Goal: Task Accomplishment & Management: Use online tool/utility

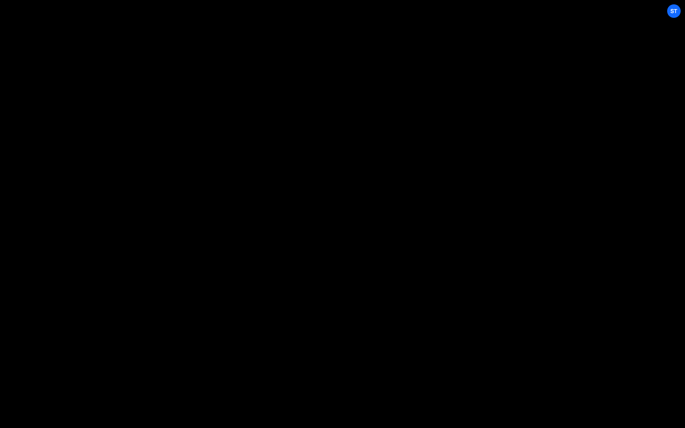
select select "679cb9cacf00799ba4b4c985"
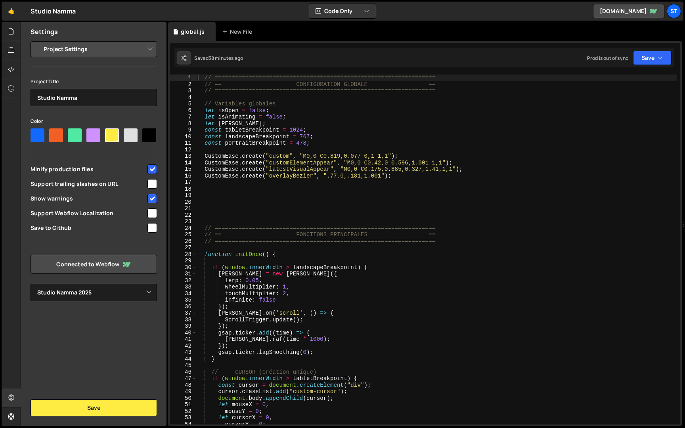
click at [514, 148] on div "// ================================================================= // == CONF…" at bounding box center [436, 256] width 481 height 363
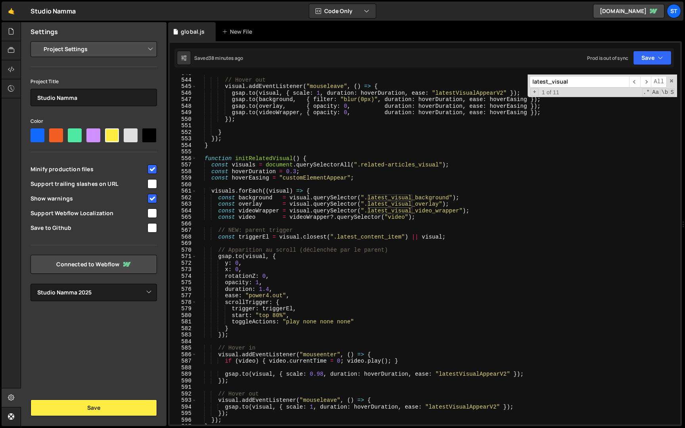
scroll to position [3277, 0]
click at [647, 82] on span "​" at bounding box center [646, 82] width 11 height 12
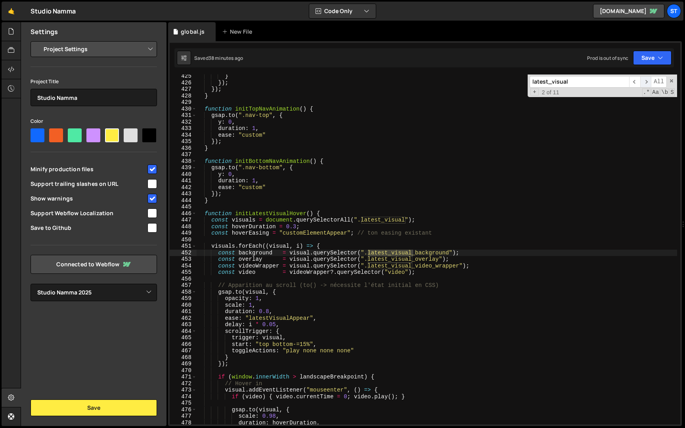
scroll to position [2562, 0]
click at [647, 82] on span "​" at bounding box center [646, 82] width 11 height 12
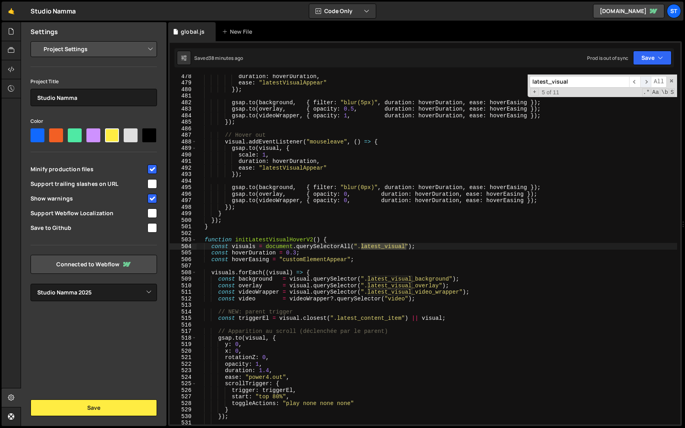
click at [647, 82] on span "​" at bounding box center [646, 82] width 11 height 12
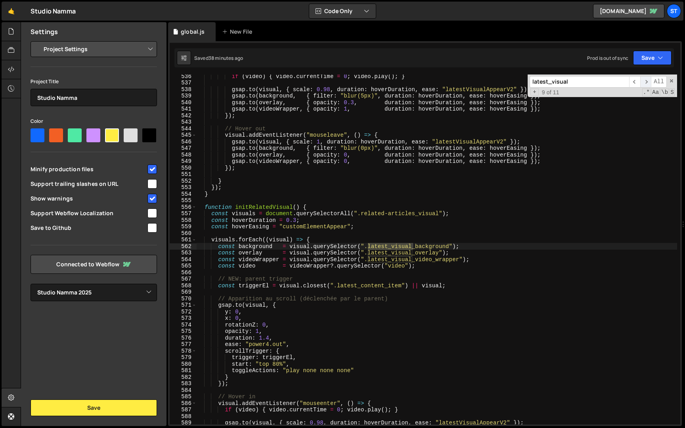
click at [647, 82] on span "​" at bounding box center [646, 82] width 11 height 12
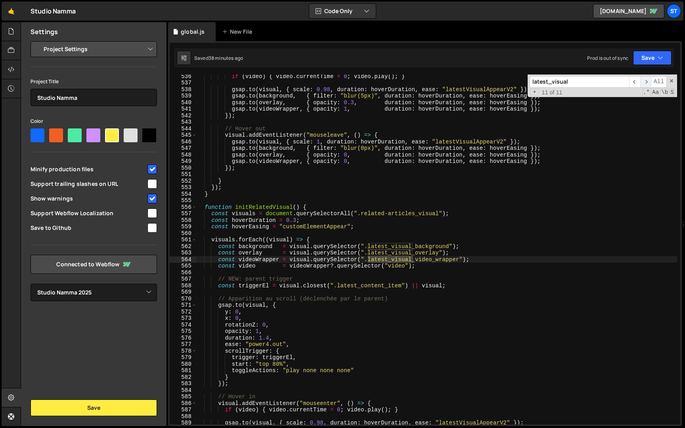
click at [647, 82] on span "​" at bounding box center [646, 82] width 11 height 12
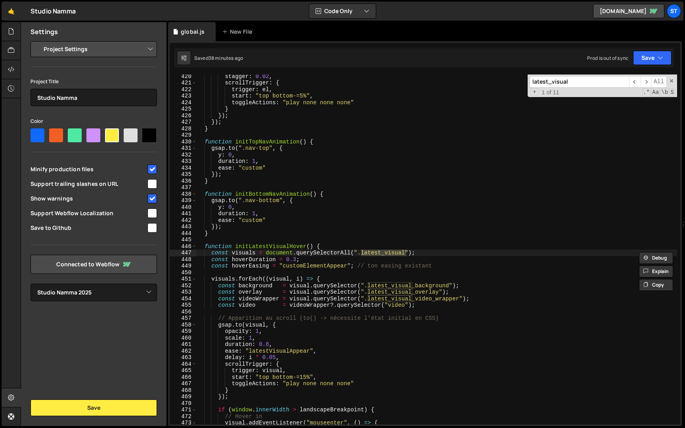
paste input "content_item"
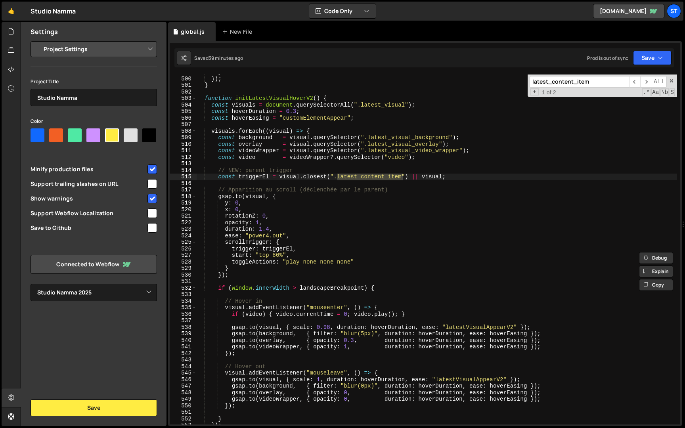
scroll to position [3013, 0]
type input "latest_content_item"
click at [205, 98] on div "} }) ; } function initLatestVisualHoverV2 ( ) { const visuals = document . quer…" at bounding box center [436, 250] width 481 height 363
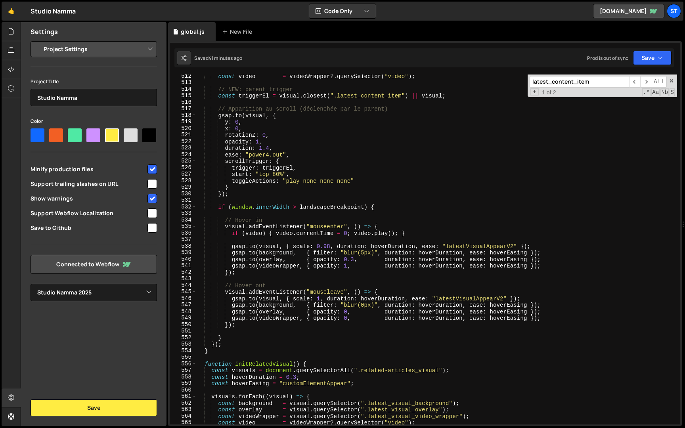
scroll to position [3097, 0]
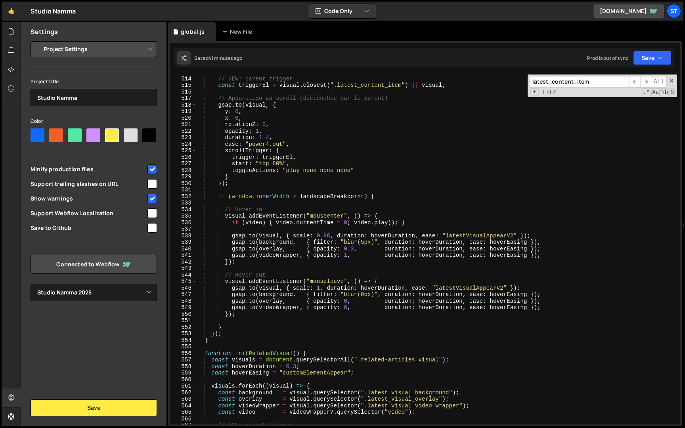
click at [223, 341] on div "// NEW: parent trigger const triggerEl = visual . closest ( ".latest_content_it…" at bounding box center [436, 250] width 481 height 363
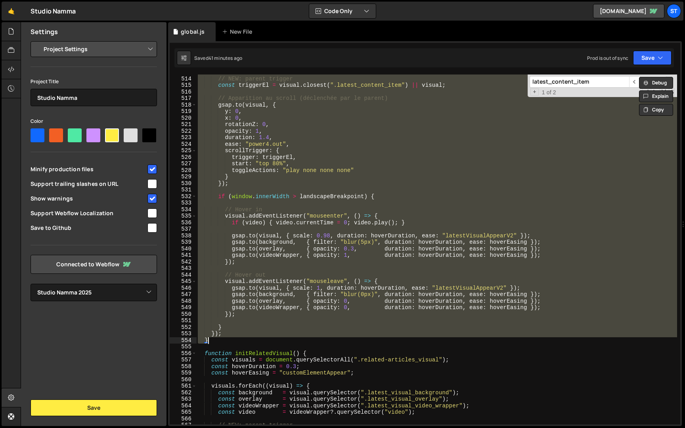
click at [223, 341] on div "// NEW: parent trigger const triggerEl = visual . closest ( ".latest_content_it…" at bounding box center [436, 250] width 481 height 350
type textarea "}"
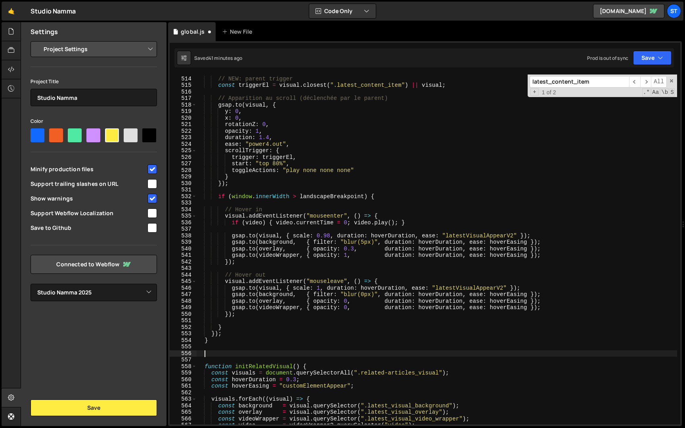
paste textarea "}"
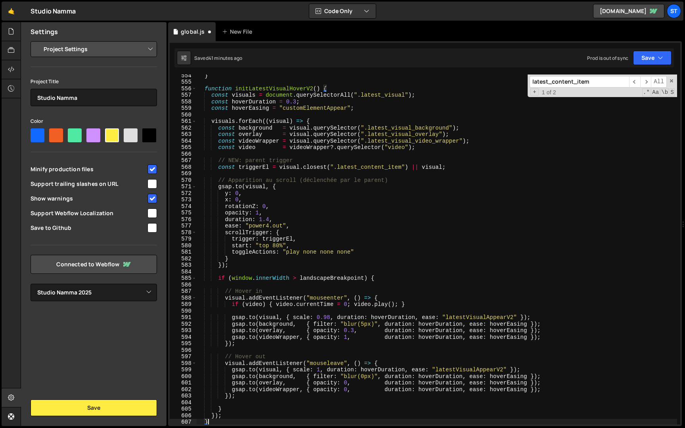
scroll to position [3259, 0]
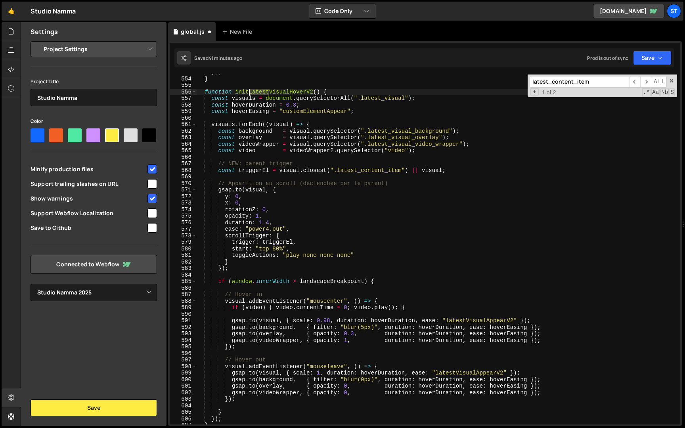
drag, startPoint x: 269, startPoint y: 91, endPoint x: 248, endPoint y: 91, distance: 20.6
click at [248, 91] on div "}) ; } function initLatestVisualHoverV2 ( ) { const visuals = document . queryS…" at bounding box center [436, 250] width 481 height 363
drag, startPoint x: 293, startPoint y: 91, endPoint x: 317, endPoint y: 91, distance: 24.2
click at [317, 91] on div "}) ; } function initProjectVisualHoverV2 ( ) { const visuals = document . query…" at bounding box center [436, 250] width 481 height 363
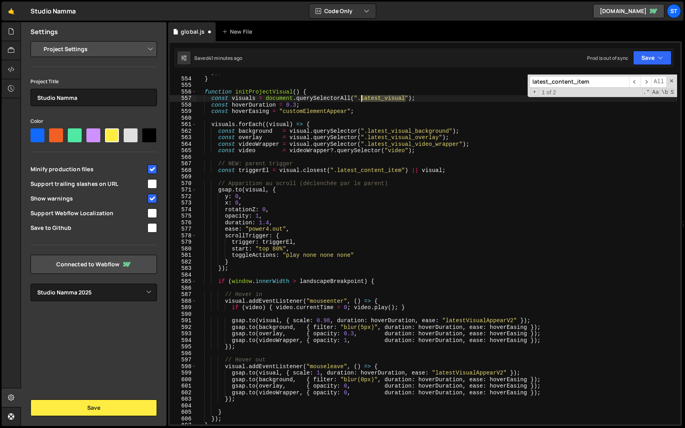
drag, startPoint x: 407, startPoint y: 99, endPoint x: 362, endPoint y: 97, distance: 44.9
click at [362, 97] on div "}) ; } function initProjectVisual ( ) { const visuals = document . querySelecto…" at bounding box center [436, 250] width 481 height 363
paste textarea "projec"
drag, startPoint x: 350, startPoint y: 105, endPoint x: 181, endPoint y: 103, distance: 169.4
click at [181, 103] on div "const visuals = document.querySelectorAll(".project_visual"); 553 554 555 556 5…" at bounding box center [425, 250] width 511 height 350
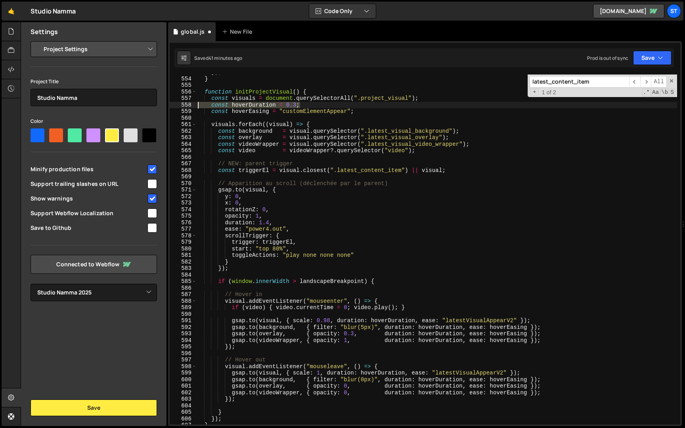
type textarea "const hoverDuration = 0.3;"
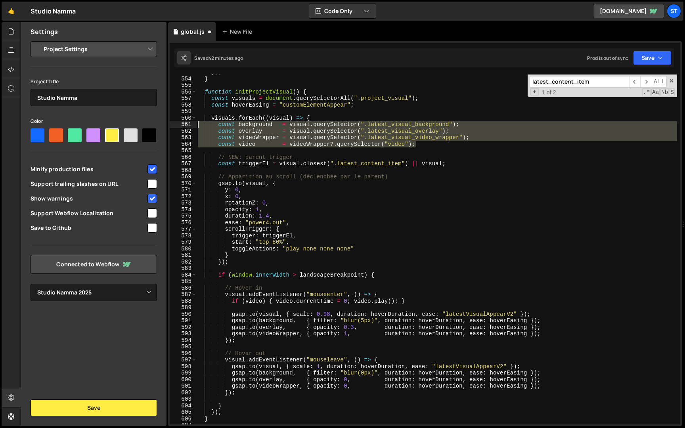
drag, startPoint x: 440, startPoint y: 144, endPoint x: 145, endPoint y: 122, distance: 295.9
click at [145, 122] on div "Files New File Javascript files 1 global.js 0 CSS files Copy share link Edit Fi…" at bounding box center [353, 224] width 665 height 405
type textarea "const background = visual.querySelector(".latest_visual_background"); const ove…"
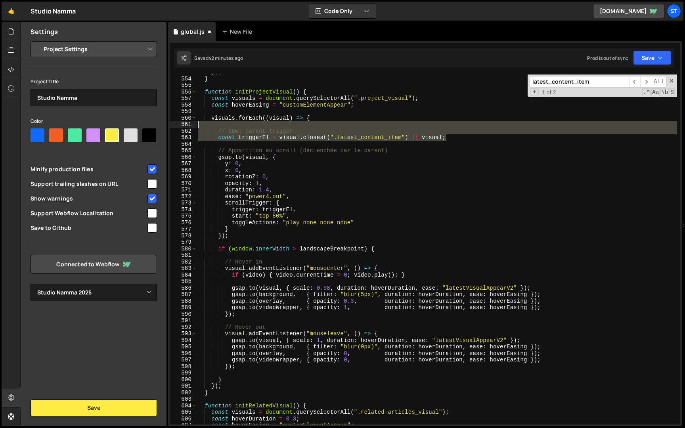
drag, startPoint x: 461, startPoint y: 136, endPoint x: 155, endPoint y: 128, distance: 305.1
click at [155, 128] on div "Files New File Javascript files 1 global.js 0 CSS files Copy share link Edit Fi…" at bounding box center [353, 224] width 665 height 405
type textarea "// NEW: parent trigger"
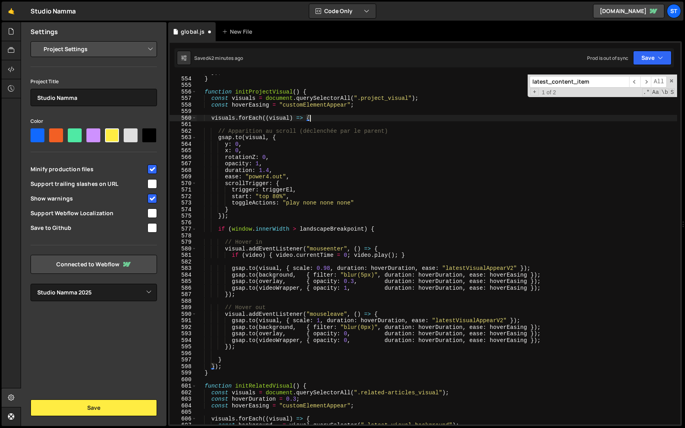
click at [219, 230] on div "}) ; } function initProjectVisual ( ) { const visuals = document . querySelecto…" at bounding box center [436, 250] width 481 height 363
type textarea "if (window.innerWidth > landscapeBreakpoint) {"
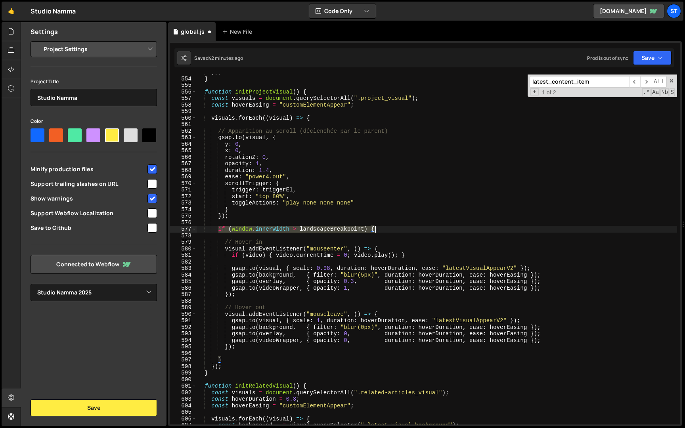
click at [390, 230] on div "}) ; } function initProjectVisual ( ) { const visuals = document . querySelecto…" at bounding box center [436, 250] width 481 height 363
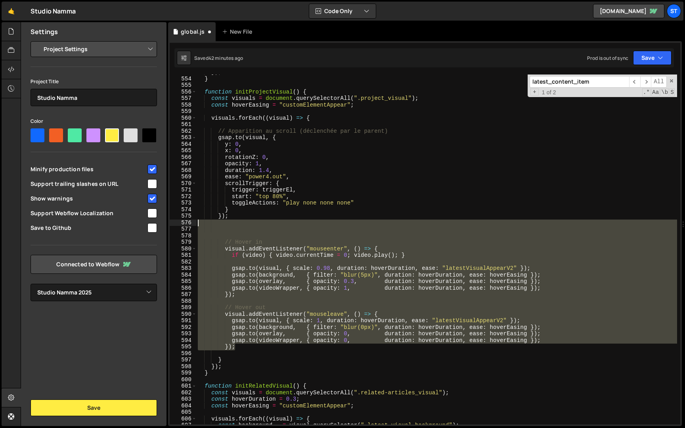
drag, startPoint x: 241, startPoint y: 348, endPoint x: 155, endPoint y: 221, distance: 153.4
click at [155, 221] on div "Files New File Javascript files 1 global.js 0 CSS files Copy share link Edit Fi…" at bounding box center [353, 224] width 665 height 405
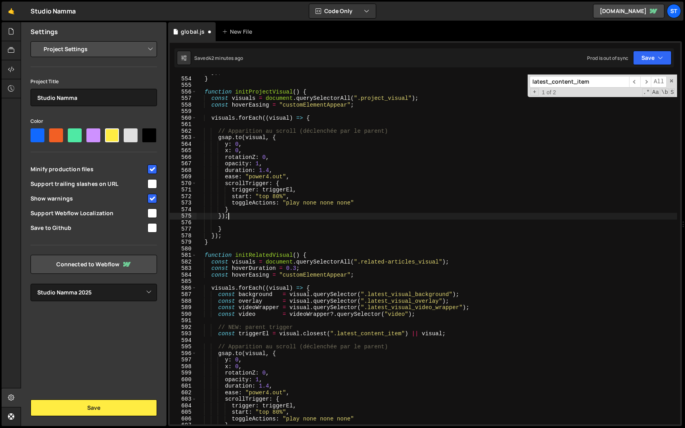
click at [330, 119] on div "}) ; } function initProjectVisual ( ) { const visuals = document . querySelecto…" at bounding box center [436, 250] width 481 height 363
type textarea "visuals.forEach((visual) => {"
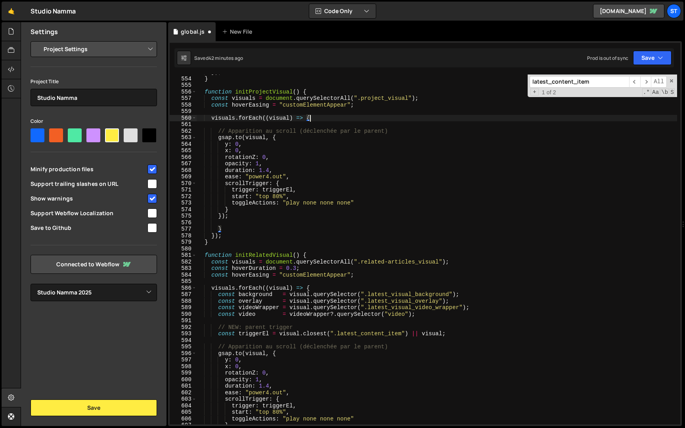
scroll to position [0, 1]
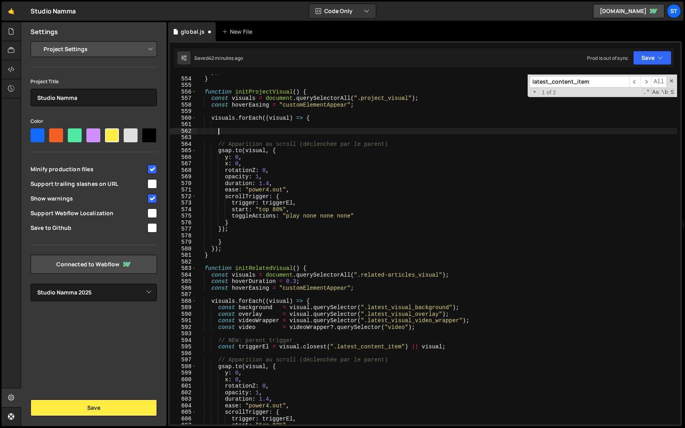
paste textarea "if (window.innerWidth > landscapeBreakpoint) {"
type textarea "if (window.innerWidth > landscapeBreakpoint) {"
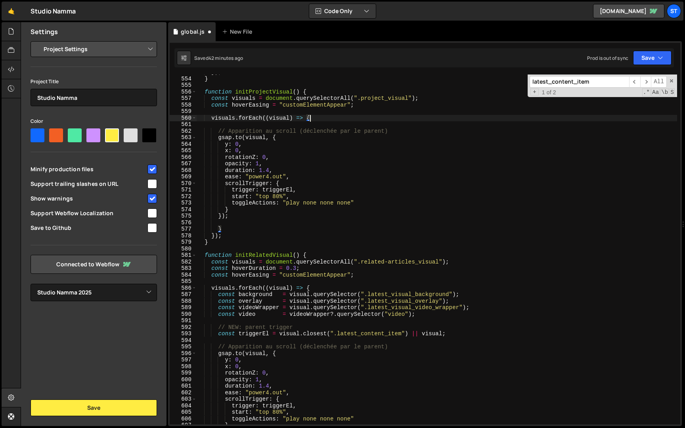
click at [374, 106] on div "}) ; } function initProjectVisual ( ) { const visuals = document . querySelecto…" at bounding box center [436, 250] width 481 height 363
type textarea "const hoverEasing = "customElementAppear";"
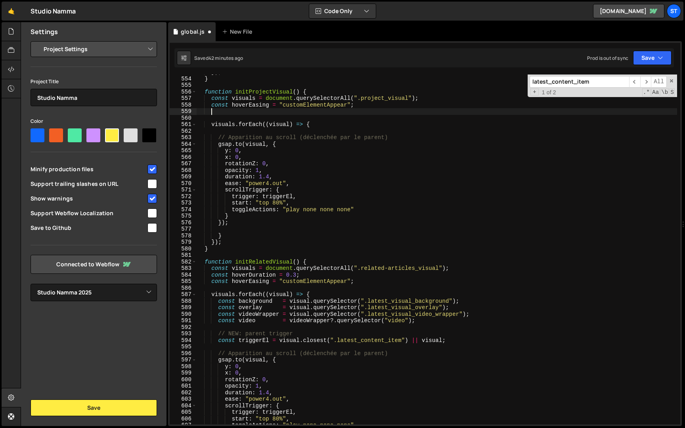
scroll to position [0, 0]
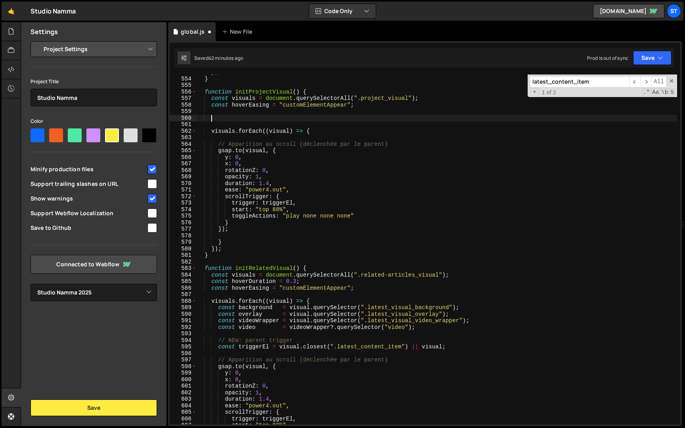
paste textarea "if (window.innerWidth > landscapeBreakpoint) {"
click at [228, 242] on div "}) ; } function initProjectVisual ( ) { const visuals = document . querySelecto…" at bounding box center [436, 250] width 481 height 363
type textarea "}"
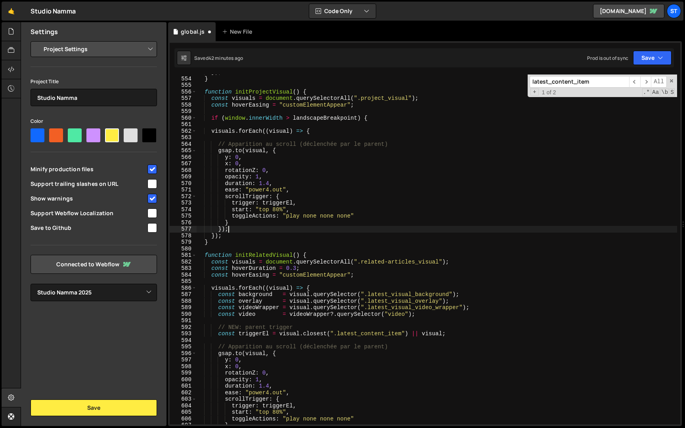
click at [246, 238] on div "}) ; } function initProjectVisual ( ) { const visuals = document . querySelecto…" at bounding box center [436, 250] width 481 height 363
type textarea "});"
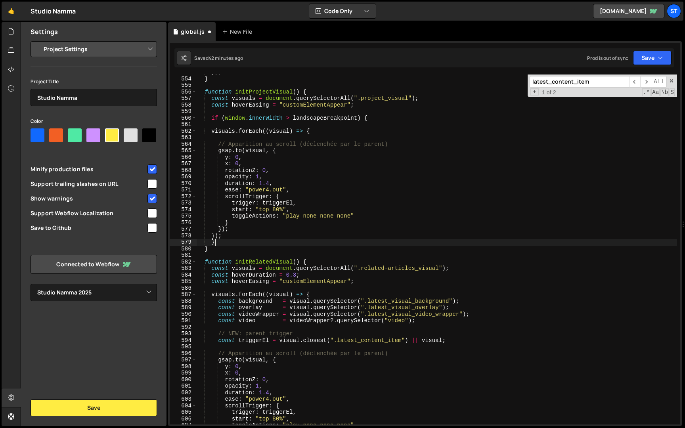
scroll to position [0, 1]
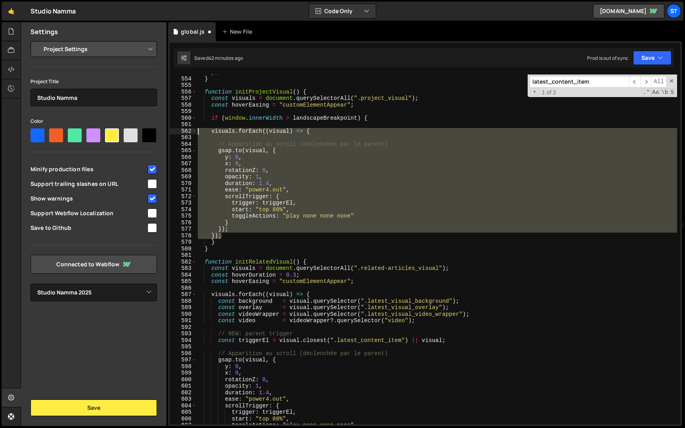
drag, startPoint x: 244, startPoint y: 236, endPoint x: 149, endPoint y: 129, distance: 142.7
click at [149, 129] on div "Files New File Javascript files 1 global.js 0 CSS files Copy share link Edit Fi…" at bounding box center [353, 224] width 665 height 405
type textarea "// Apparition au scroll (déclenchée par le parent)"
click at [211, 146] on div "}) ; } function initProjectVisual ( ) { const visuals = document . querySelecto…" at bounding box center [436, 250] width 481 height 363
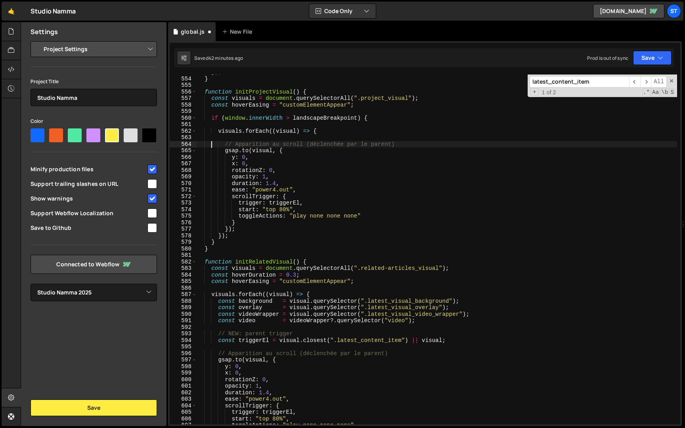
click at [228, 141] on div "}) ; } function initProjectVisual ( ) { const visuals = document . querySelecto…" at bounding box center [436, 250] width 481 height 363
click at [230, 138] on div "}) ; } function initProjectVisual ( ) { const visuals = document . querySelecto…" at bounding box center [436, 250] width 481 height 363
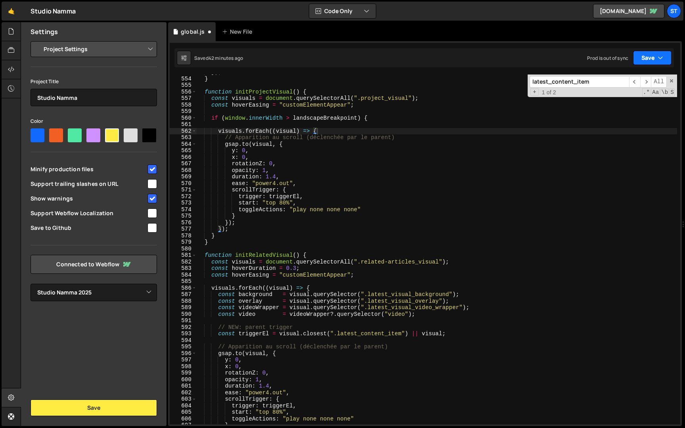
click at [662, 57] on icon "button" at bounding box center [661, 58] width 6 height 8
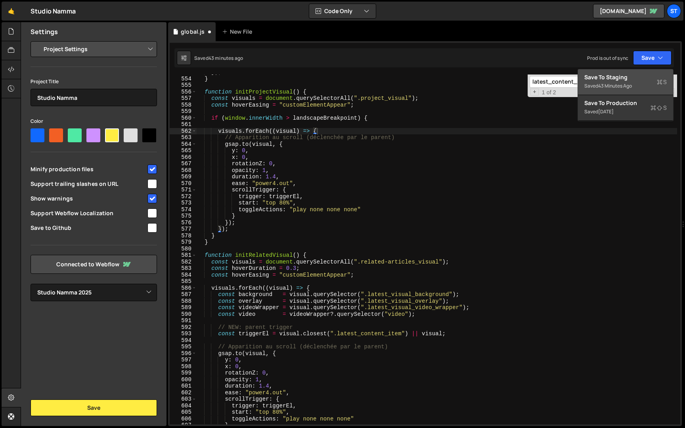
click at [637, 83] on div "Saved 43 minutes ago" at bounding box center [626, 86] width 83 height 10
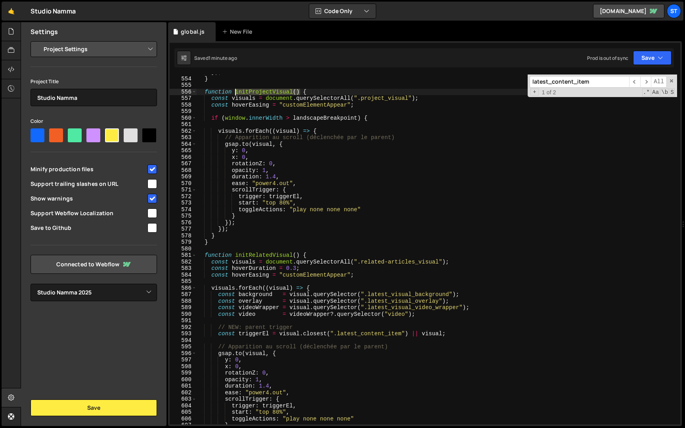
drag, startPoint x: 299, startPoint y: 92, endPoint x: 236, endPoint y: 92, distance: 63.1
click at [236, 92] on div "}) ; } function initProjectVisual ( ) { const visuals = document . querySelecto…" at bounding box center [436, 250] width 481 height 363
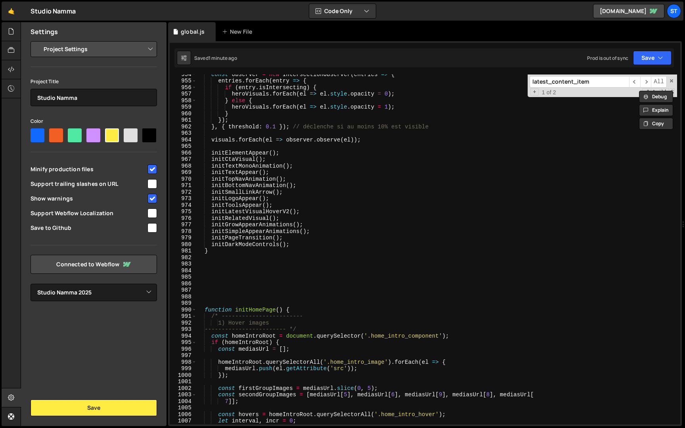
scroll to position [5694, 0]
click at [293, 242] on div "const observer = new IntersectionObserver ( entries => { entries . forEach ( en…" at bounding box center [436, 251] width 481 height 363
type textarea "initDarkModeControls();"
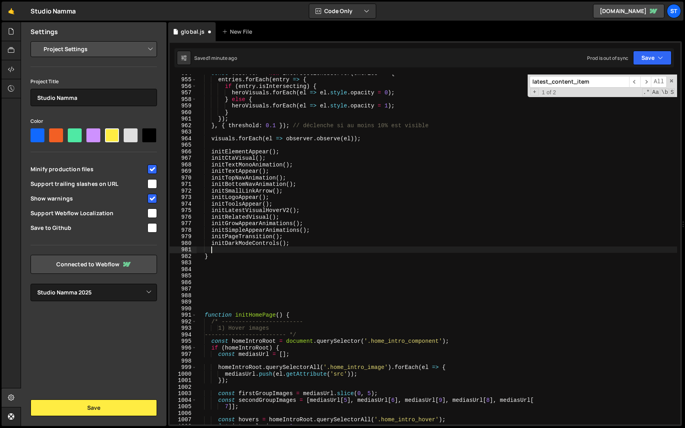
paste textarea "initProjectVisual()"
type textarea "initProjectVisual();"
click at [661, 56] on icon "button" at bounding box center [661, 58] width 6 height 8
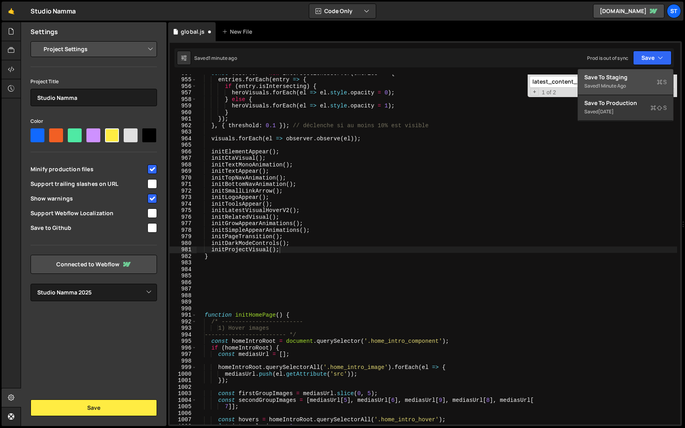
click at [629, 76] on div "Save to Staging S" at bounding box center [626, 77] width 83 height 8
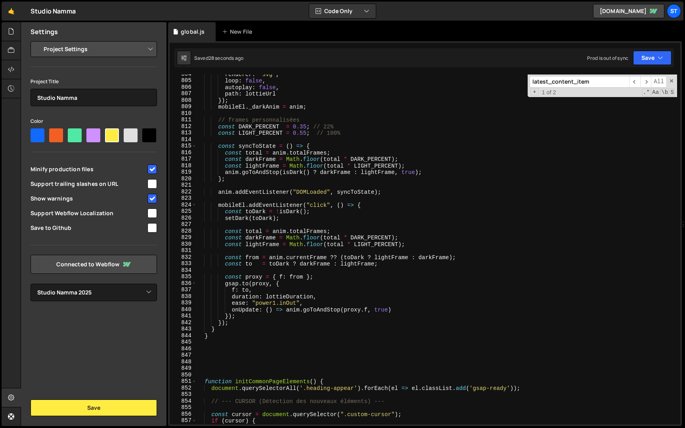
scroll to position [4680, 0]
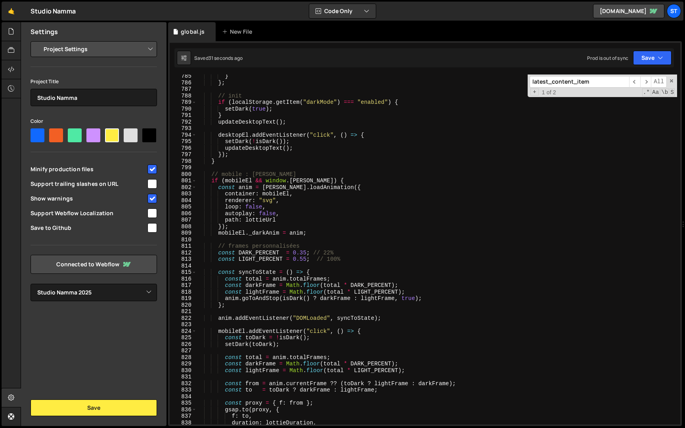
click at [571, 81] on input "latest_content_item" at bounding box center [580, 82] width 100 height 12
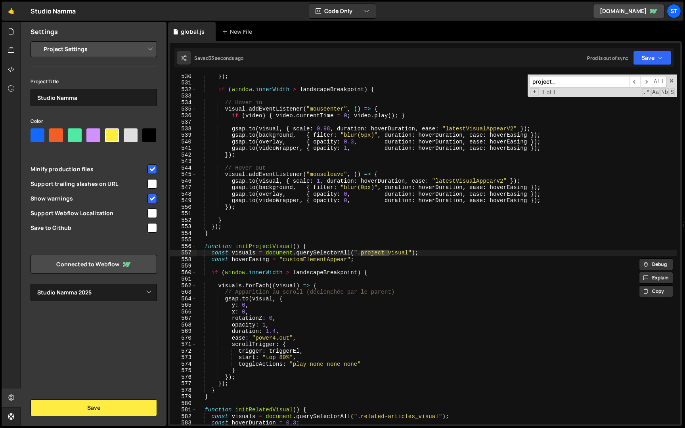
scroll to position [3158, 0]
type input "project_"
click at [305, 294] on div "}) ; if ( window . innerWidth > landscapeBreakpoint ) { // Hover in visual . ad…" at bounding box center [436, 254] width 481 height 363
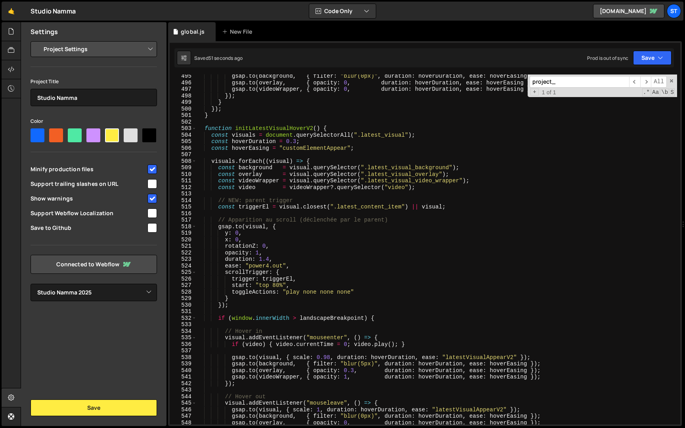
scroll to position [2942, 0]
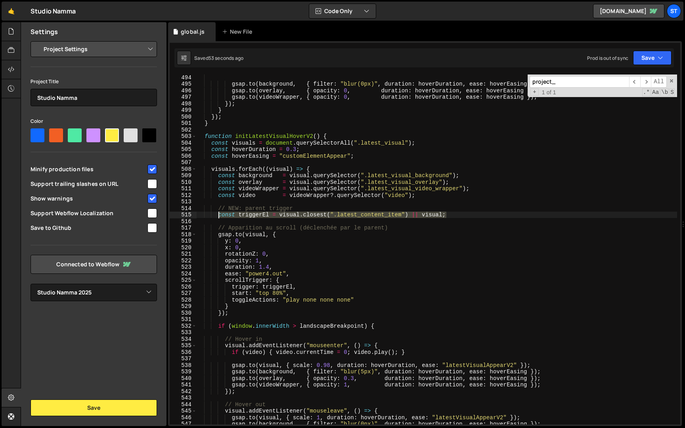
drag, startPoint x: 453, startPoint y: 215, endPoint x: 220, endPoint y: 215, distance: 233.6
click at [220, 215] on div "gsap . to ( background , { filter : "blur(0px)" , duration : hoverDuration , ea…" at bounding box center [436, 255] width 481 height 363
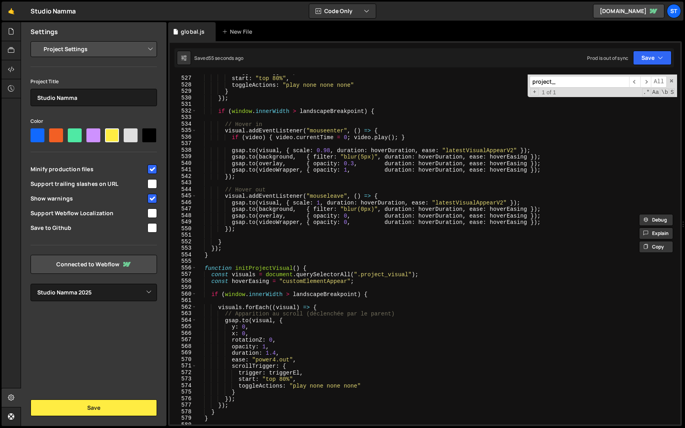
scroll to position [3201, 0]
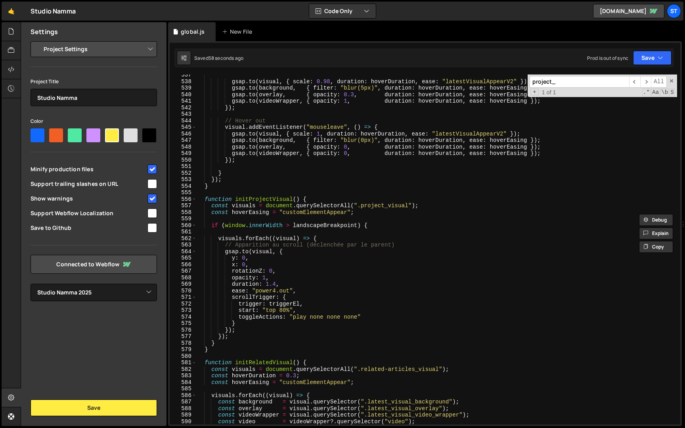
click at [378, 226] on div "gsap . to ( visual , { scale : 0.98 , duration : hoverDuration , ease : "latest…" at bounding box center [436, 253] width 481 height 363
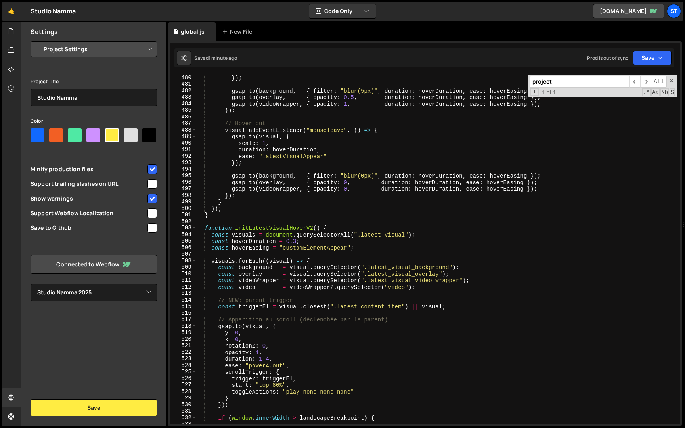
scroll to position [2878, 0]
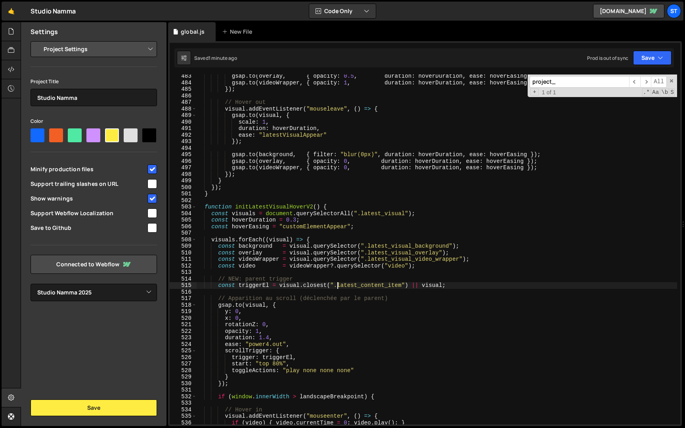
click at [339, 285] on div "gsap . to ( overlay , { opacity : 0.5 , duration : hoverDuration , ease : hover…" at bounding box center [436, 254] width 481 height 363
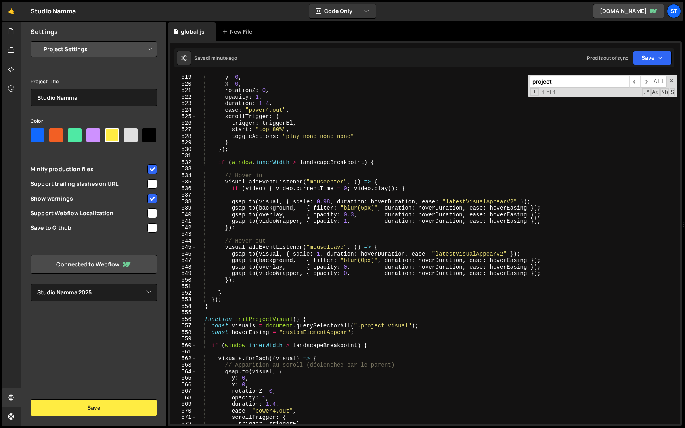
scroll to position [3161, 0]
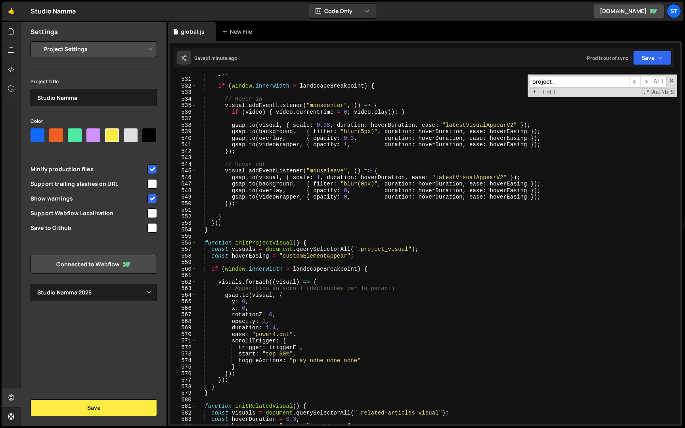
click at [347, 283] on div "}) ; if ( window . innerWidth > landscapeBreakpoint ) { // Hover in visual . ad…" at bounding box center [436, 250] width 481 height 363
type textarea "visuals.forEach((visual) => {"
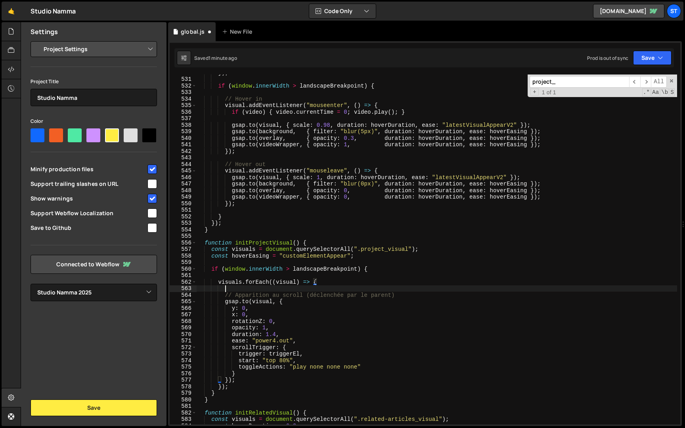
scroll to position [0, 2]
paste textarea "const triggerEl = visual.closest(".latest_content_item") || visual;"
type textarea "const triggerEl = visual.closest(".latest_content_item") || visual;"
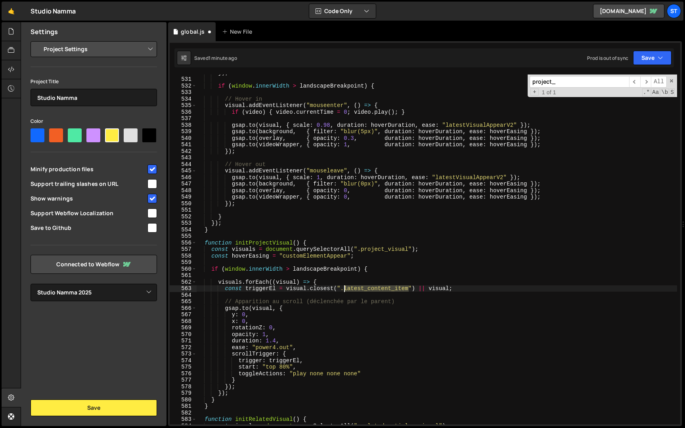
drag, startPoint x: 409, startPoint y: 289, endPoint x: 345, endPoint y: 288, distance: 64.3
click at [345, 288] on div "}) ; if ( window . innerWidth > landscapeBreakpoint ) { // Hover in visual . ad…" at bounding box center [436, 250] width 481 height 363
paste textarea "project_link"
click at [653, 53] on button "Save" at bounding box center [652, 58] width 38 height 14
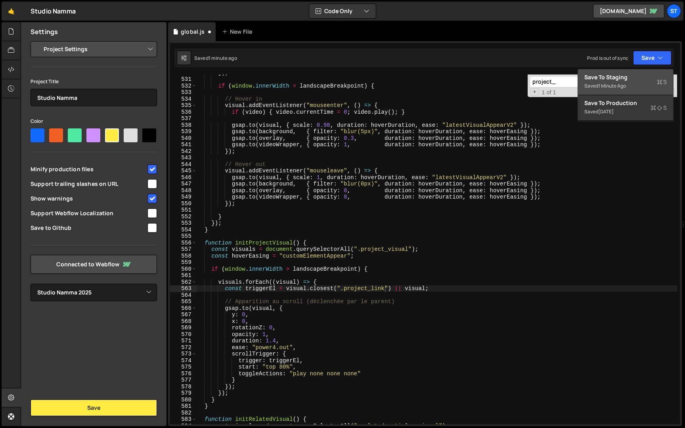
click at [618, 82] on div "Saved 1 minute ago" at bounding box center [626, 86] width 83 height 10
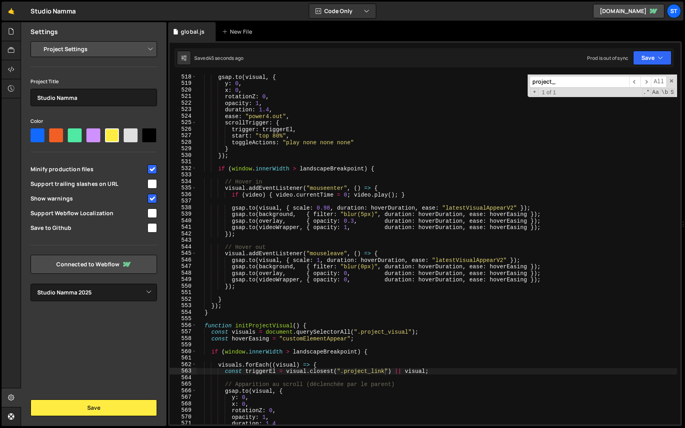
scroll to position [3086, 0]
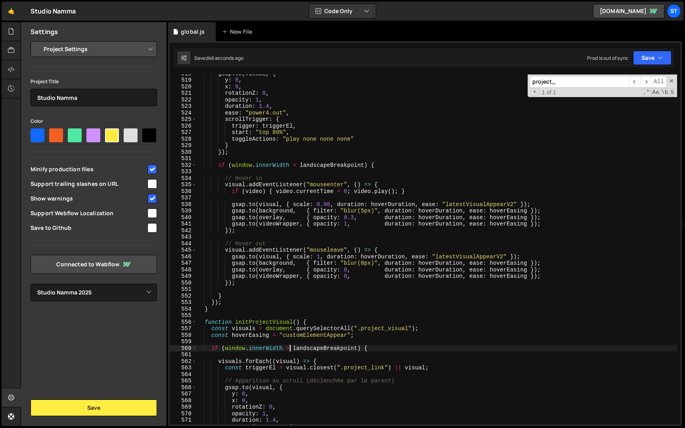
click at [290, 348] on div "gsap . to ( visual , { y : 0 , x : 0 , rotationZ : 0 , opacity : 1 , duration :…" at bounding box center [436, 251] width 481 height 363
click at [657, 54] on button "Save" at bounding box center [652, 58] width 38 height 14
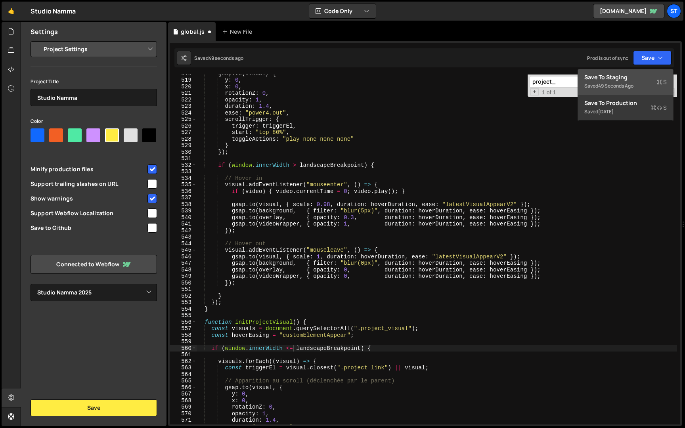
click at [638, 75] on div "Save to Staging S" at bounding box center [626, 77] width 83 height 8
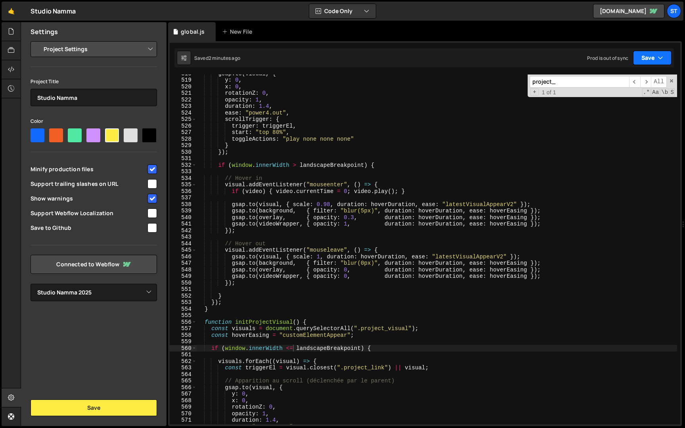
click at [646, 60] on button "Save" at bounding box center [652, 58] width 38 height 14
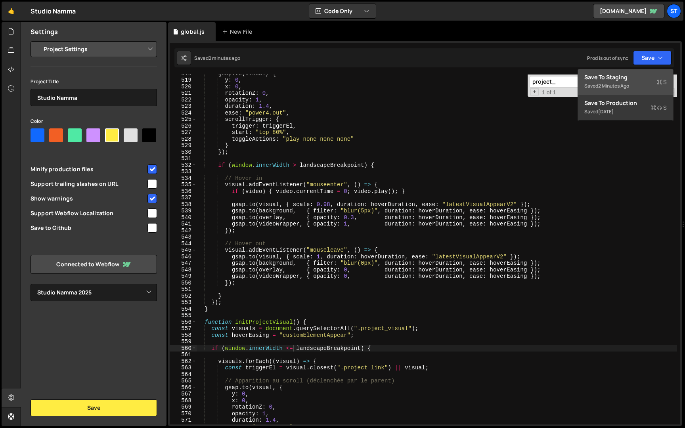
click at [627, 84] on div "2 minutes ago" at bounding box center [614, 86] width 31 height 7
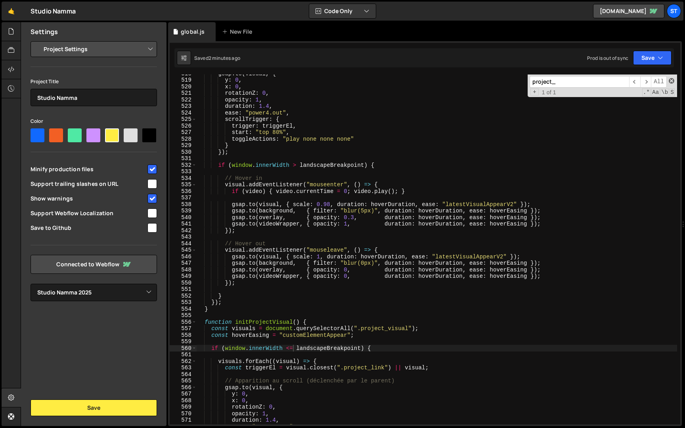
click at [672, 81] on span at bounding box center [672, 81] width 6 height 6
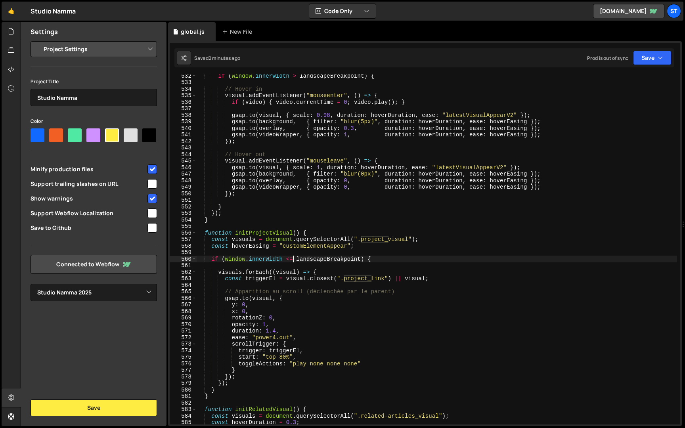
scroll to position [3191, 0]
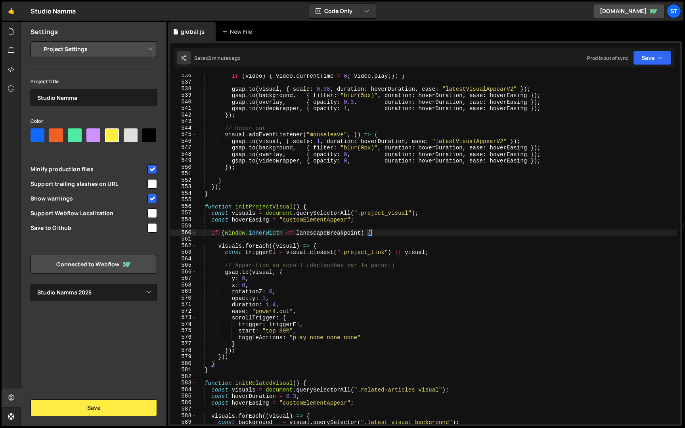
click at [429, 233] on div "if ( video ) { video . currentTime = 0 ; video . play ( ) ; } gsap . to ( visua…" at bounding box center [436, 254] width 481 height 363
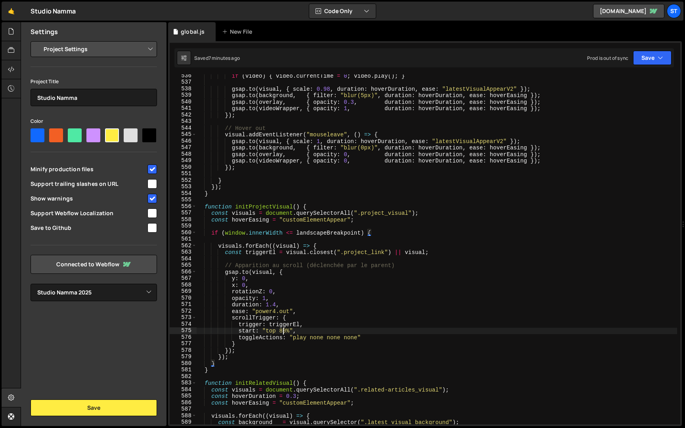
click at [284, 334] on div "if ( video ) { video . currentTime = 0 ; video . play ( ) ; } gsap . to ( visua…" at bounding box center [436, 254] width 481 height 363
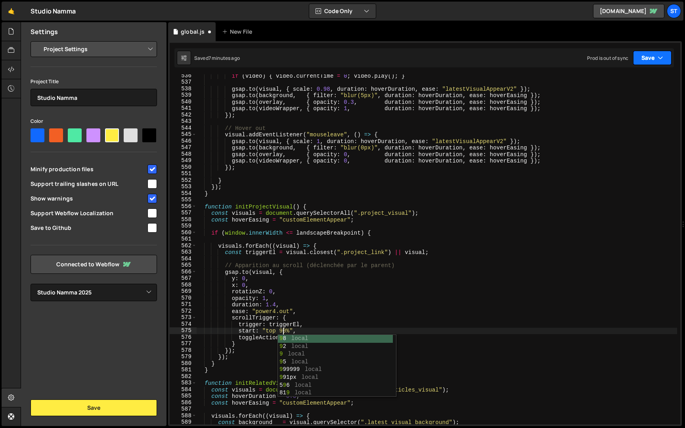
click at [645, 56] on button "Save" at bounding box center [652, 58] width 38 height 14
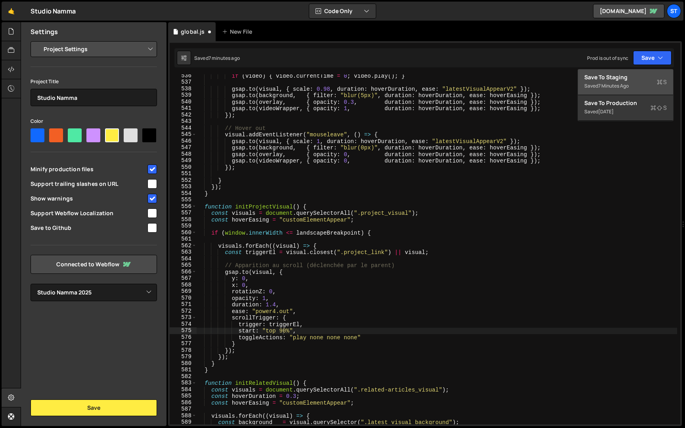
click at [637, 78] on div "Save to Staging S" at bounding box center [626, 77] width 83 height 8
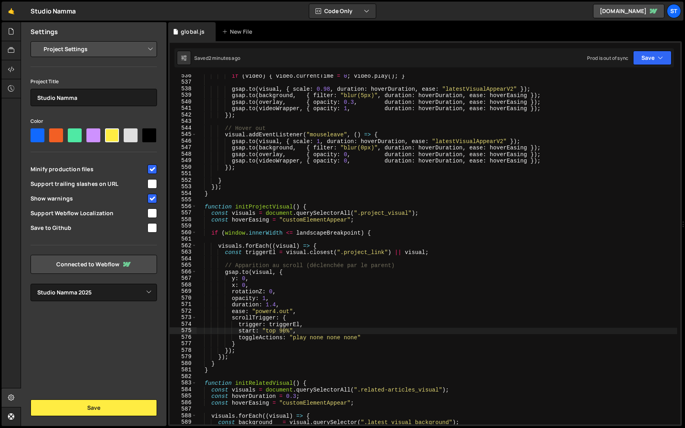
type textarea "const visuals = document.querySelectorAll(".project_visual");"
click at [292, 213] on div "if ( video ) { video . currentTime = 0 ; video . play ( ) ; } gsap . to ( visua…" at bounding box center [436, 254] width 481 height 363
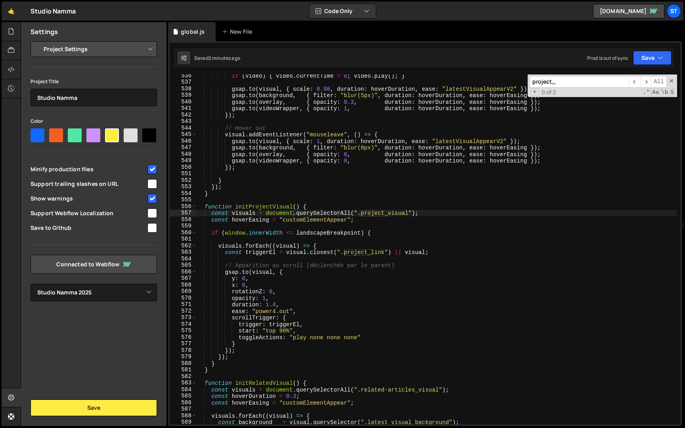
paste input "archives_visuals"
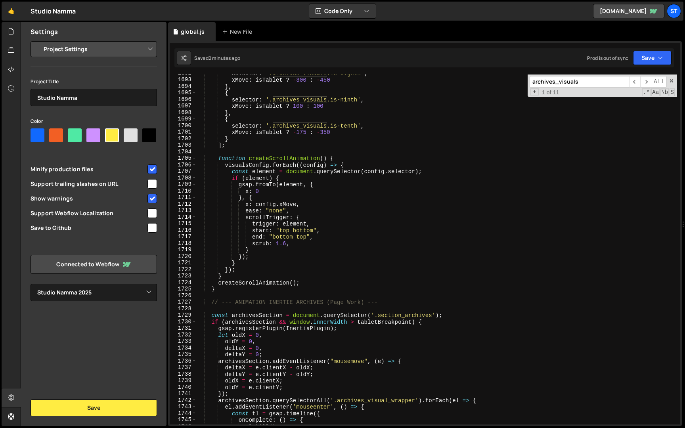
scroll to position [10106, 0]
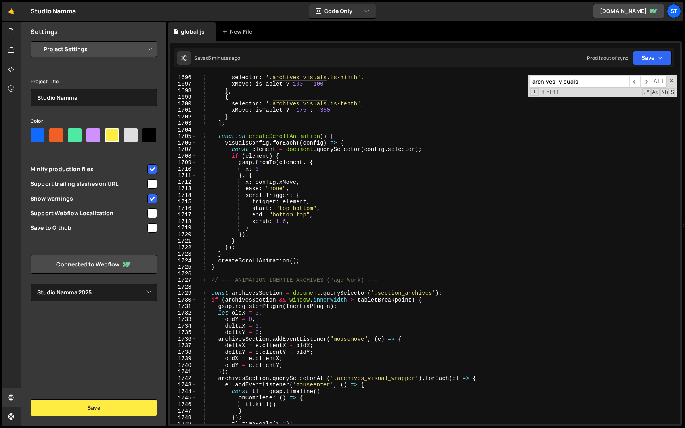
type input "archives_visuals"
drag, startPoint x: 429, startPoint y: 299, endPoint x: 212, endPoint y: 300, distance: 217.0
click at [212, 300] on div "selector : '.archives_visuals.is-ninth' , xMove : isTablet ? 100 : 100 } , { se…" at bounding box center [436, 255] width 481 height 363
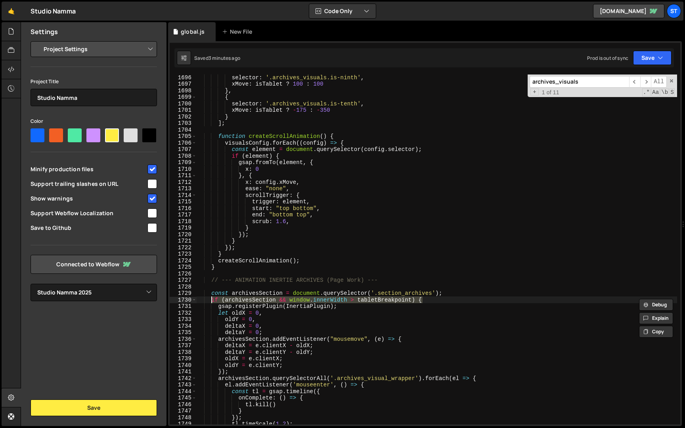
click at [236, 252] on div "selector : '.archives_visuals.is-ninth' , xMove : isTablet ? 100 : 100 } , { se…" at bounding box center [436, 255] width 481 height 363
type textarea "}"
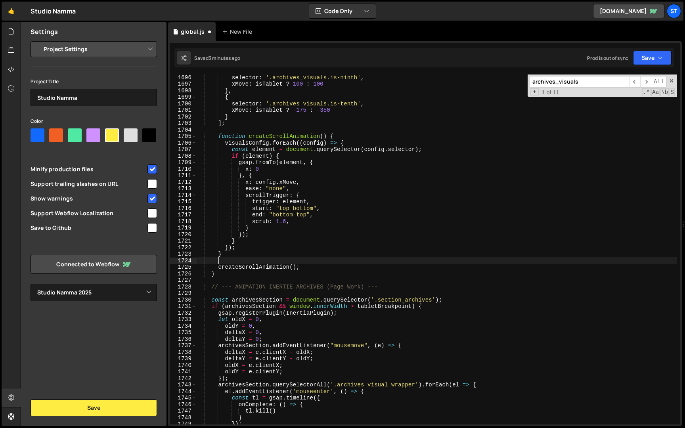
scroll to position [0, 1]
paste textarea "if (archivesSection && window.innerWidth > tabletBreakpoint) {"
drag, startPoint x: 297, startPoint y: 259, endPoint x: 232, endPoint y: 259, distance: 65.8
click at [232, 259] on div "selector : '.archives_visuals.is-ninth' , xMove : isTablet ? 100 : 100 } , { se…" at bounding box center [436, 255] width 481 height 363
click at [316, 267] on div "selector : '.archives_visuals.is-ninth' , xMove : isTablet ? 100 : 100 } , { se…" at bounding box center [436, 255] width 481 height 363
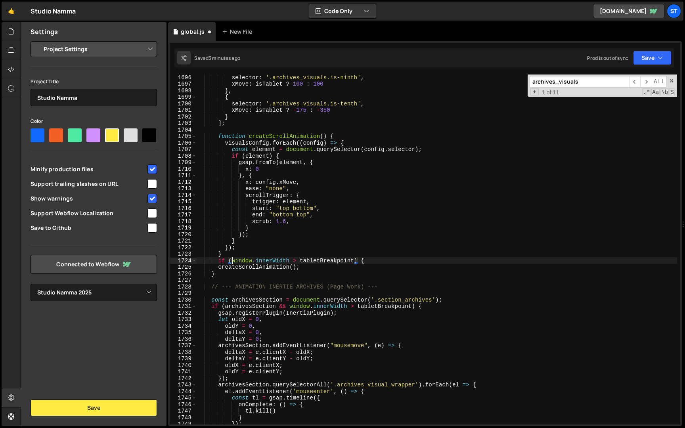
type textarea "createScrollAnimation();"
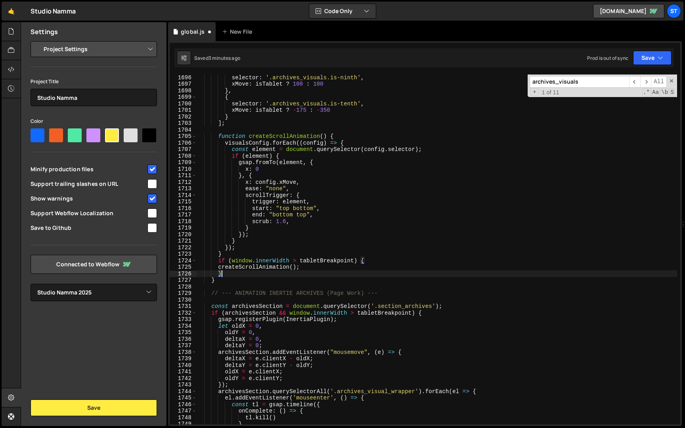
scroll to position [0, 1]
click at [219, 269] on div "selector : '.archives_visuals.is-ninth' , xMove : isTablet ? 100 : 100 } , { se…" at bounding box center [436, 255] width 481 height 363
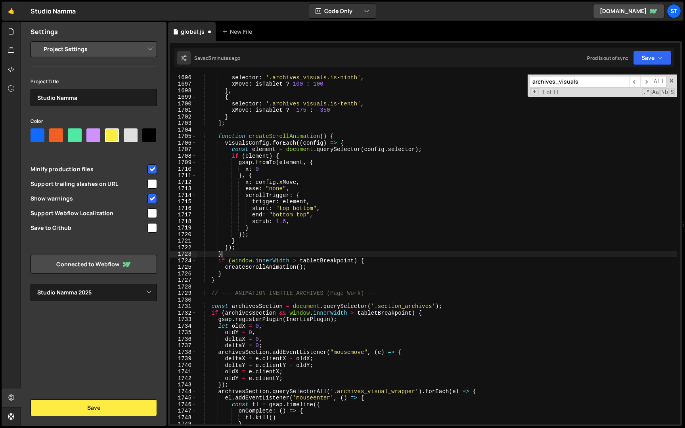
click at [248, 255] on div "selector : '.archives_visuals.is-ninth' , xMove : isTablet ? 100 : 100 } , { se…" at bounding box center [436, 255] width 481 height 363
type textarea "}"
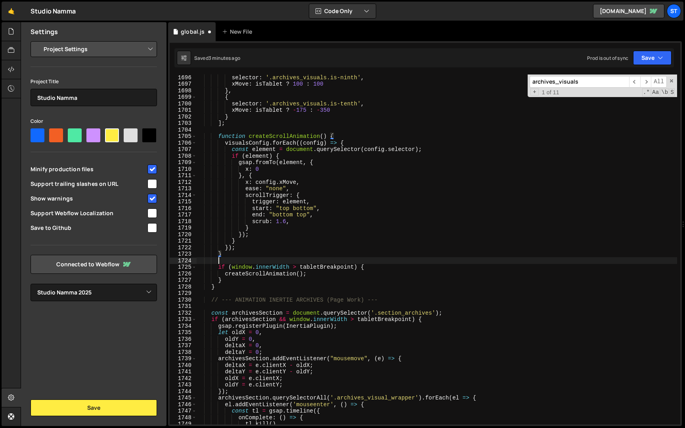
scroll to position [0, 1]
click at [657, 59] on button "Save" at bounding box center [652, 58] width 38 height 14
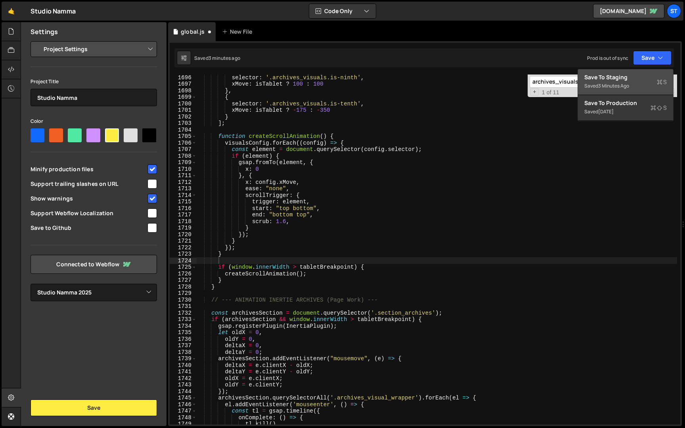
click at [620, 79] on div "Save to Staging S" at bounding box center [626, 77] width 83 height 8
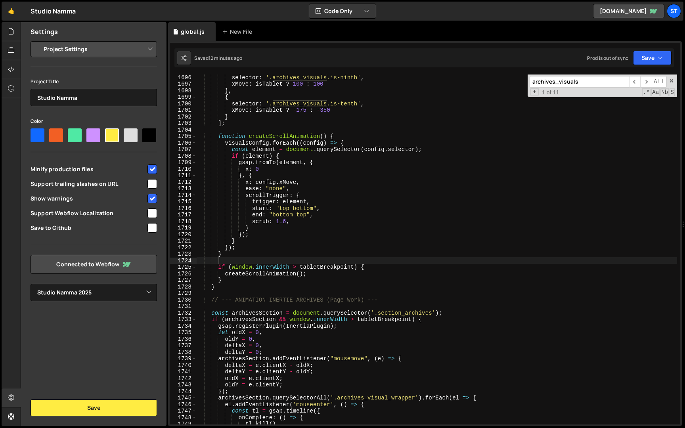
click at [579, 87] on input "archives_visuals" at bounding box center [580, 82] width 100 height 12
paste input "hero_capsule"
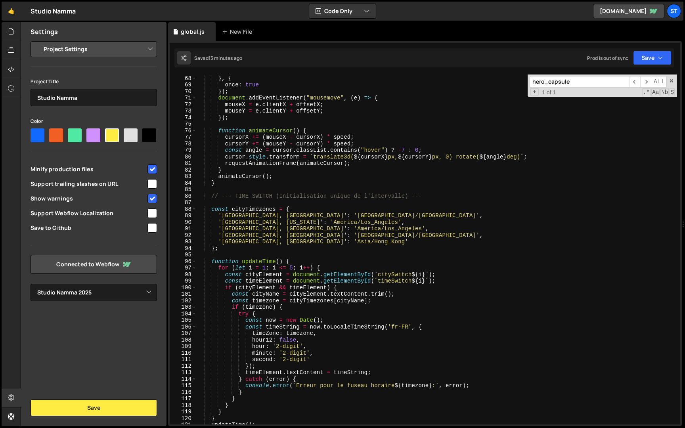
scroll to position [0, 0]
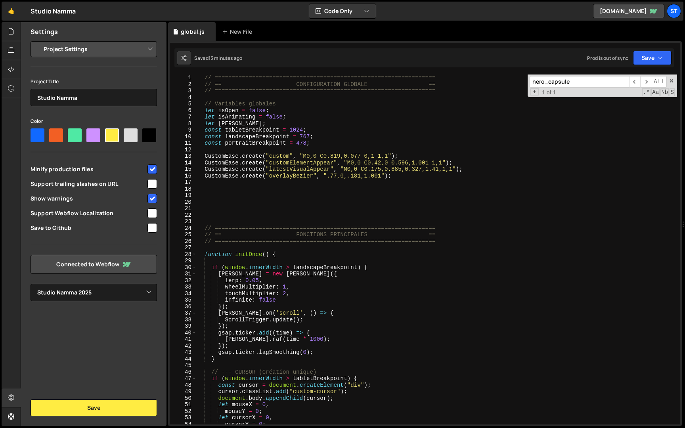
type input "hero_capsule"
drag, startPoint x: 358, startPoint y: 269, endPoint x: 225, endPoint y: 269, distance: 132.9
click at [225, 269] on div "// ================================================================= // == CONF…" at bounding box center [436, 256] width 481 height 363
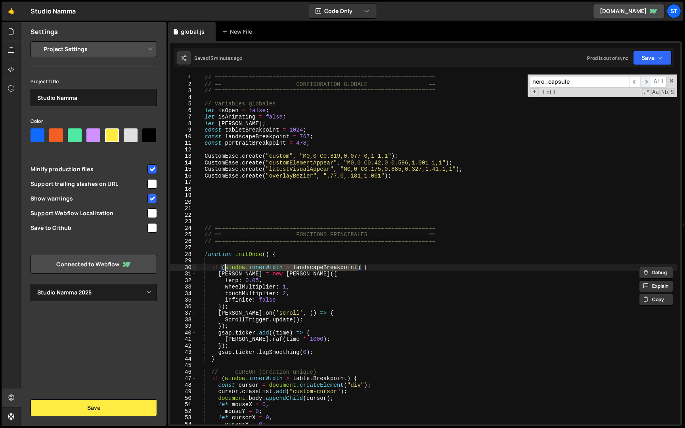
click at [647, 82] on span "​" at bounding box center [646, 82] width 11 height 12
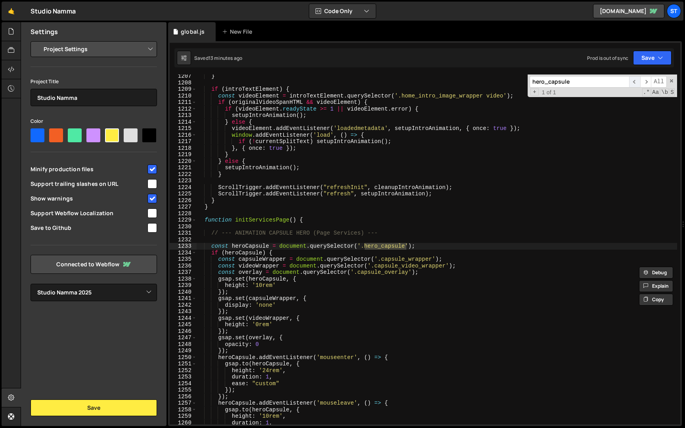
click at [637, 82] on span "​" at bounding box center [634, 82] width 11 height 12
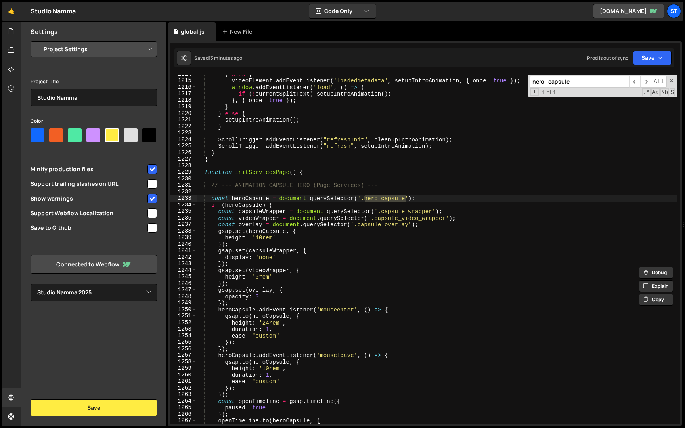
scroll to position [7225, 0]
click at [253, 238] on div "} else { videoElement . addEventListener ( 'loadedmetadata' , setupIntroAnimati…" at bounding box center [436, 252] width 481 height 363
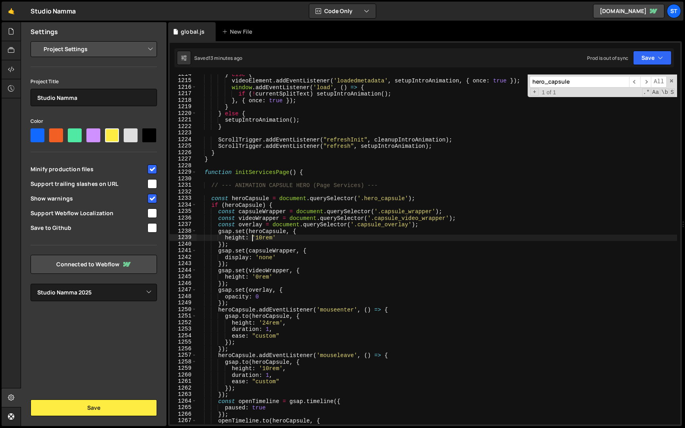
paste textarea "window.innerWidth > landscapeBreakpoint"
click at [422, 237] on div "} else { videoElement . addEventListener ( 'loadedmetadata' , setupIntroAnimati…" at bounding box center [436, 252] width 481 height 363
click at [252, 237] on div "} else { videoElement . addEventListener ( 'loadedmetadata' , setupIntroAnimati…" at bounding box center [436, 252] width 481 height 363
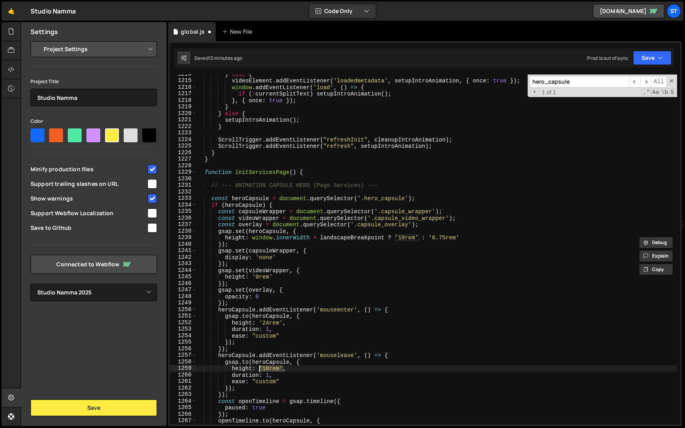
drag, startPoint x: 284, startPoint y: 367, endPoint x: 260, endPoint y: 367, distance: 24.2
click at [260, 367] on div "} else { videoElement . addEventListener ( 'loadedmetadata' , setupIntroAnimati…" at bounding box center [436, 252] width 481 height 363
paste textarea "window.innerWidth > landscapeBreakpoint ? '10rem' : '6.75"
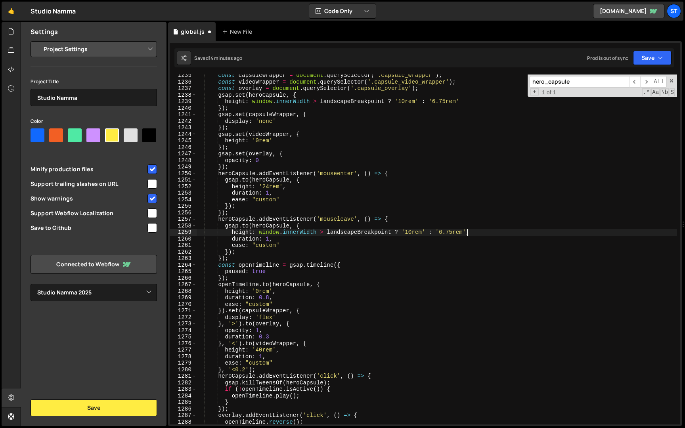
scroll to position [7349, 0]
click at [260, 350] on div "const capsuleWrapper = document . querySelector ( '.capsule_wrapper' ) ; const …" at bounding box center [436, 253] width 481 height 363
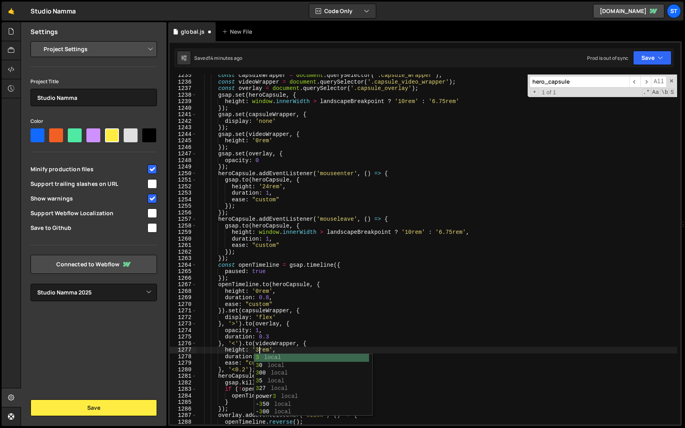
scroll to position [0, 4]
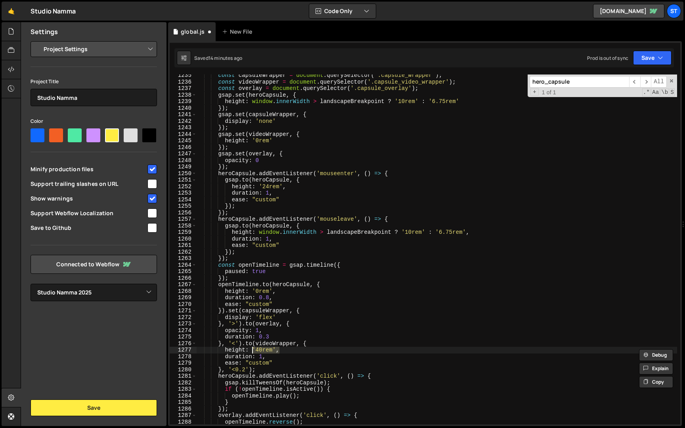
drag, startPoint x: 281, startPoint y: 351, endPoint x: 252, endPoint y: 351, distance: 29.0
click at [252, 351] on div "const capsuleWrapper = document . querySelector ( '.capsule_wrapper' ) ; const …" at bounding box center [436, 253] width 481 height 363
click at [252, 351] on div "const capsuleWrapper = document . querySelector ( '.capsule_wrapper' ) ; const …" at bounding box center [436, 250] width 481 height 350
drag, startPoint x: 277, startPoint y: 351, endPoint x: 254, endPoint y: 351, distance: 23.0
click at [254, 351] on div "const capsuleWrapper = document . querySelector ( '.capsule_wrapper' ) ; const …" at bounding box center [436, 253] width 481 height 363
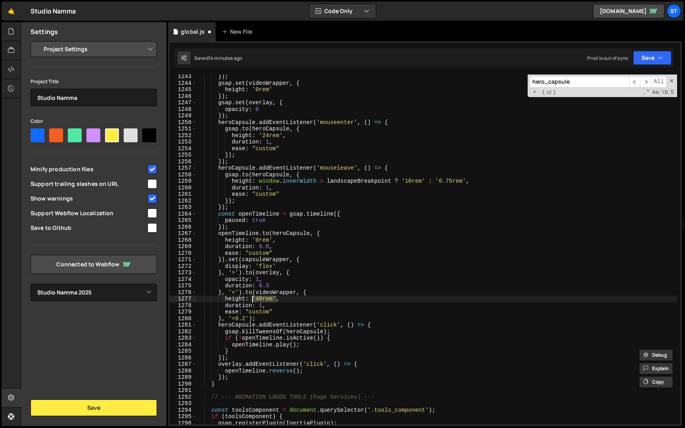
scroll to position [7395, 0]
paste textarea "window.innerWidth > landscapeBreakpoint ? '10rem' : '6.75"
click at [402, 299] on div "}) ; gsap . set ( videoWrapper , { height : '0rem' }) ; gsap . set ( overlay , …" at bounding box center [436, 255] width 481 height 363
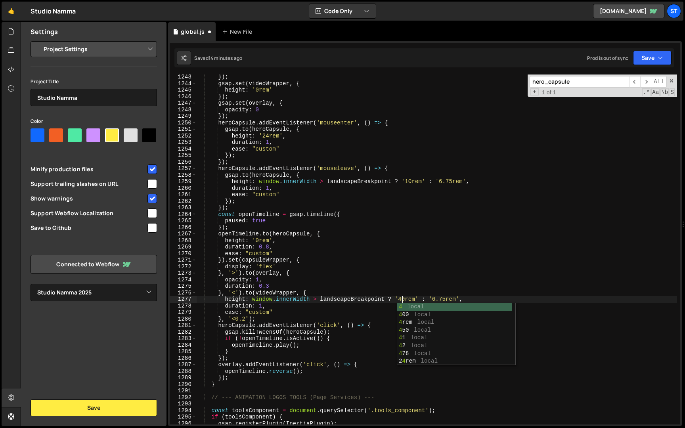
scroll to position [0, 14]
drag, startPoint x: 446, startPoint y: 300, endPoint x: 433, endPoint y: 300, distance: 13.5
click at [433, 300] on div "}) ; gsap . set ( videoWrapper , { height : '0rem' }) ; gsap . set ( overlay , …" at bounding box center [436, 255] width 481 height 363
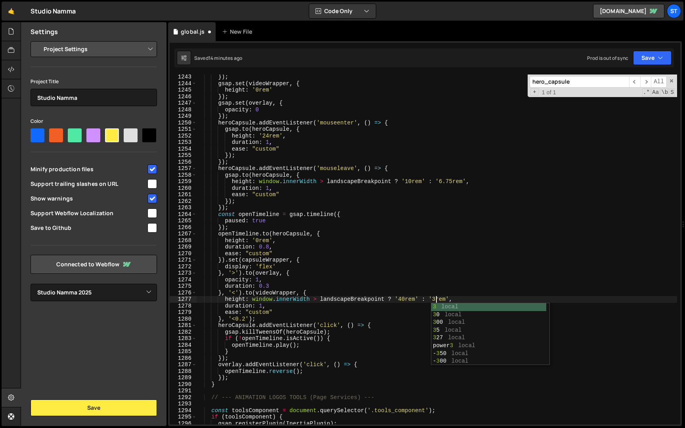
scroll to position [0, 17]
type textarea "height: window.innerWidth > landscapeBreakpoint ? '40rem' : '30rem',"
click at [654, 50] on div "Saved 14 minutes ago Prod is out of sync Upgrade to Edit Save Save to Staging S…" at bounding box center [425, 57] width 500 height 19
click at [650, 55] on button "Save" at bounding box center [652, 58] width 38 height 14
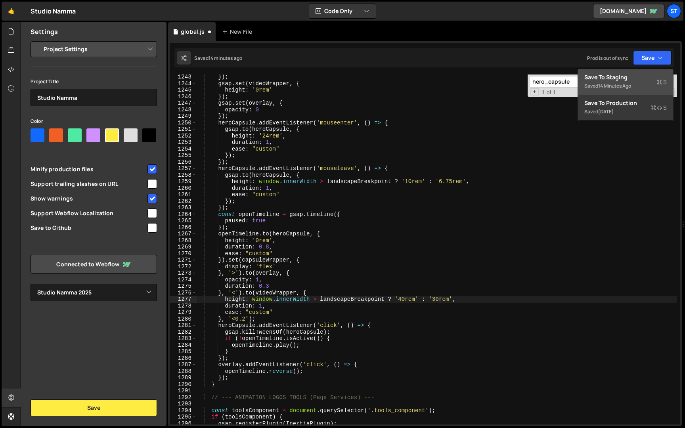
click at [629, 80] on div "Save to Staging S" at bounding box center [626, 77] width 83 height 8
